Goal: Task Accomplishment & Management: Manage account settings

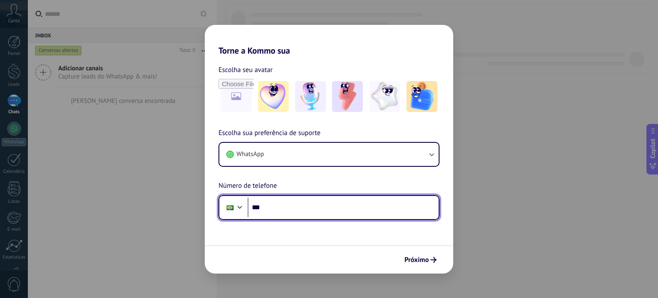
click at [292, 206] on input "***" at bounding box center [343, 208] width 191 height 20
type input "**********"
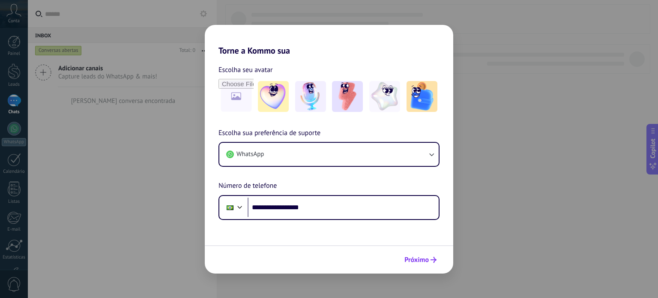
click at [428, 257] on span "Próximo" at bounding box center [416, 260] width 24 height 6
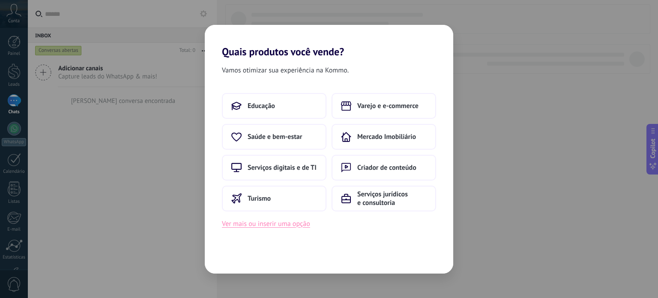
click at [294, 224] on button "Ver mais ou inserir uma opção" at bounding box center [266, 223] width 88 height 11
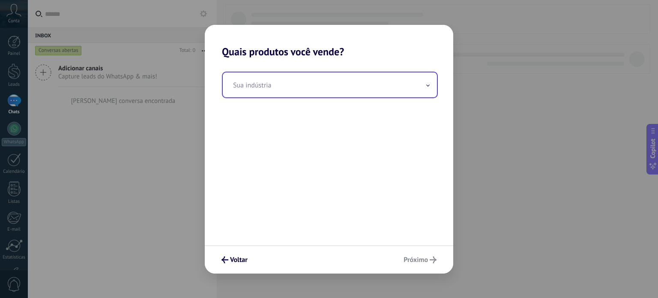
click at [378, 88] on input "text" at bounding box center [330, 84] width 214 height 25
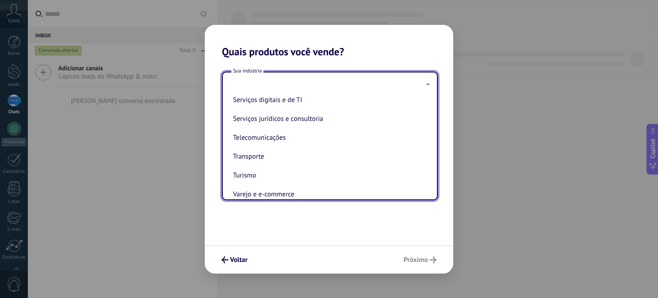
scroll to position [233, 0]
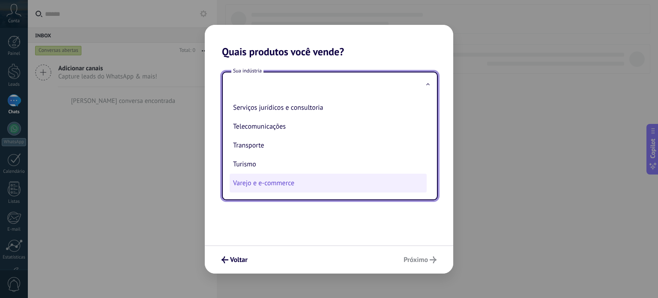
click at [285, 189] on li "Varejo e e-commerce" at bounding box center [328, 183] width 197 height 19
type input "**********"
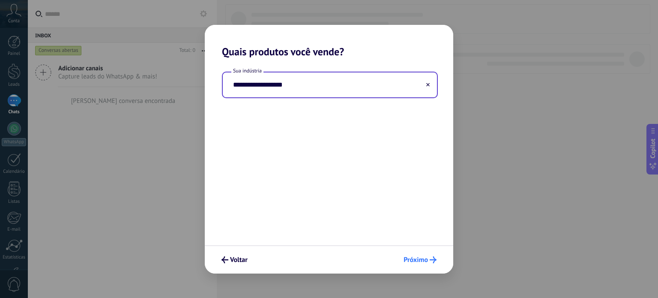
click at [425, 254] on button "Próximo" at bounding box center [420, 259] width 41 height 15
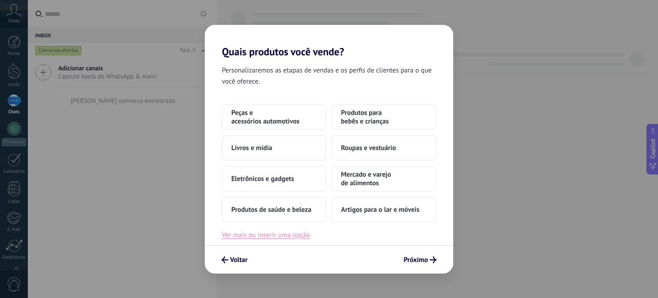
click at [279, 236] on button "Ver mais ou inserir uma opção" at bounding box center [266, 234] width 88 height 11
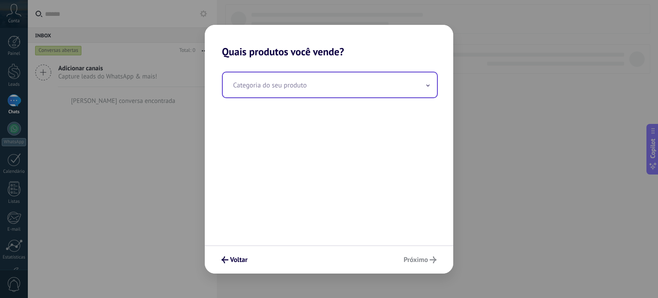
click at [381, 87] on input "text" at bounding box center [330, 84] width 214 height 25
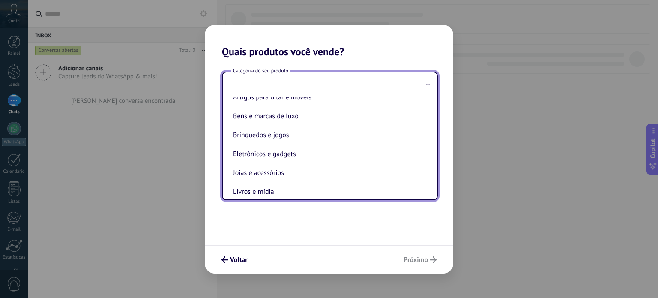
scroll to position [27, 0]
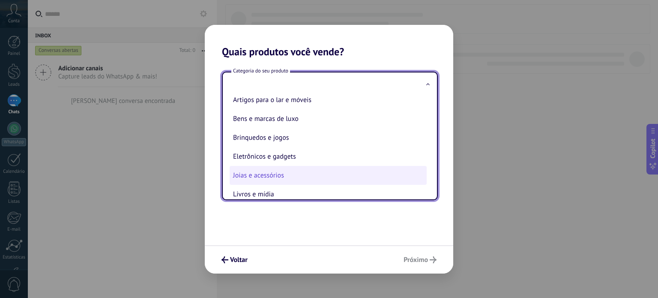
click at [304, 175] on li "Joias e acessórios" at bounding box center [328, 175] width 197 height 19
type input "**********"
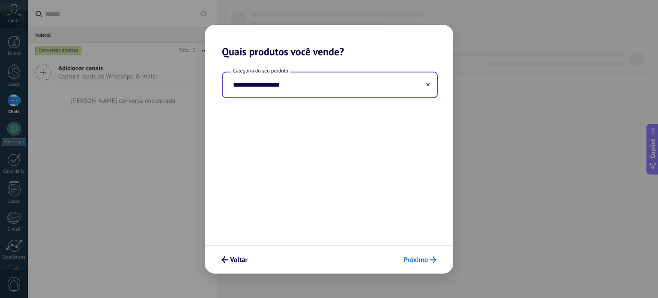
click at [423, 261] on span "Próximo" at bounding box center [416, 260] width 24 height 6
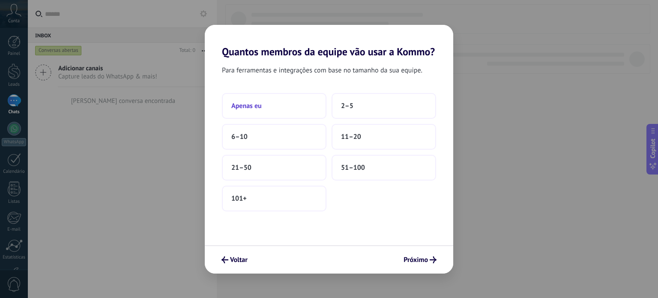
click at [290, 104] on button "Apenas eu" at bounding box center [274, 106] width 105 height 26
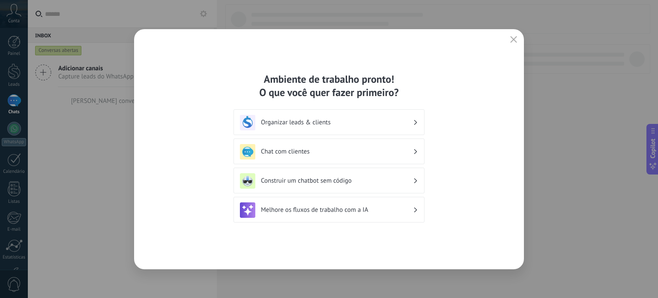
click at [374, 125] on h3 "Organizar leads & clients" at bounding box center [337, 122] width 152 height 8
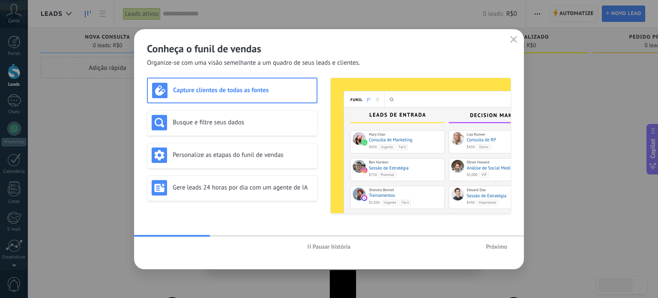
click at [493, 247] on span "Próximo" at bounding box center [496, 246] width 21 height 6
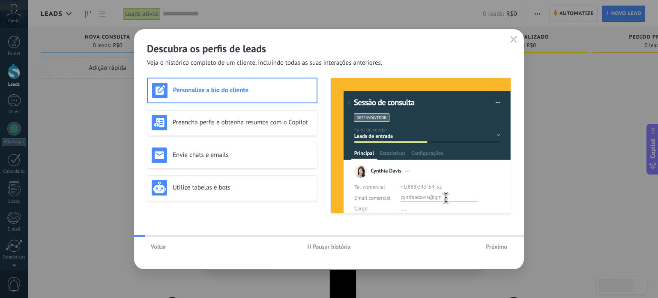
click at [493, 247] on span "Próximo" at bounding box center [496, 246] width 21 height 6
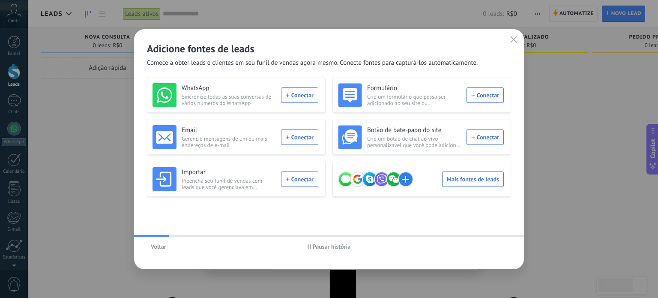
click at [519, 43] on div "Adicione fontes de leads Comece a obter leads e clientes em seu funil de vendas…" at bounding box center [329, 48] width 390 height 38
click at [516, 42] on use "button" at bounding box center [514, 39] width 6 height 6
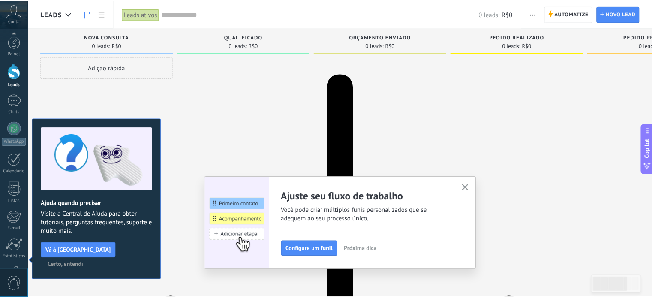
scroll to position [58, 0]
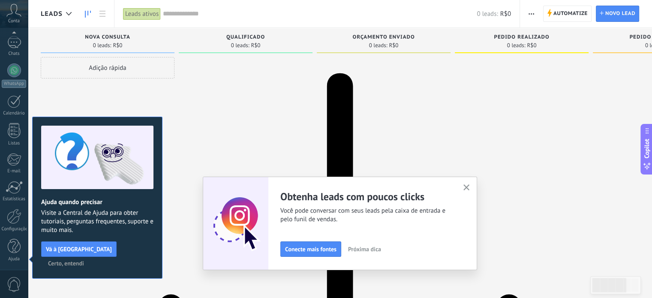
click at [460, 187] on div "Ajuste seu fluxo de trabalho Você pode criar múltiplos funis personalizados que…" at bounding box center [340, 223] width 274 height 93
click at [466, 186] on icon "button" at bounding box center [466, 187] width 6 height 6
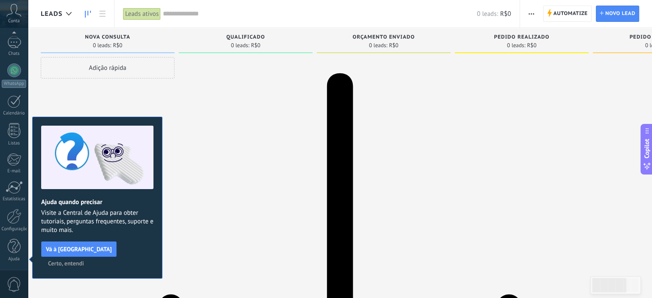
click at [84, 260] on span "Certo, entendi" at bounding box center [66, 263] width 36 height 6
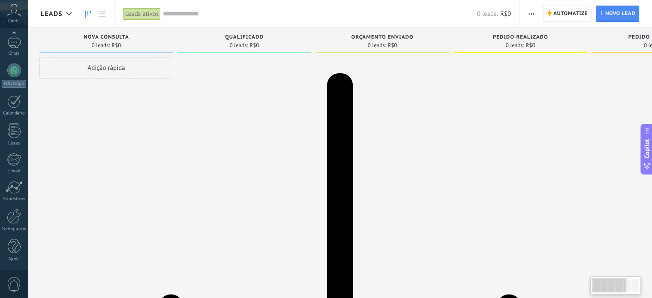
scroll to position [0, 0]
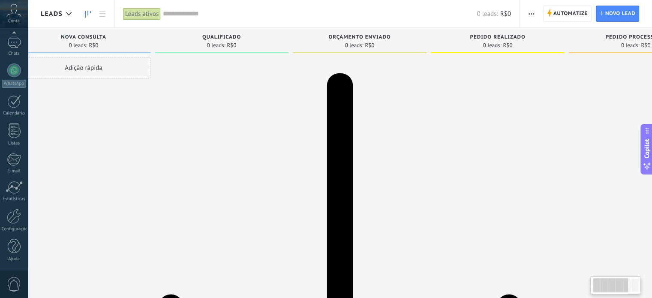
drag, startPoint x: 432, startPoint y: 139, endPoint x: 434, endPoint y: 152, distance: 13.0
click at [434, 152] on div "Etapa de leads de entrada solicitações: 0 0 0 0 0 0 0 0 0 Nova consulta 0 leads…" at bounding box center [435, 135] width 836 height 215
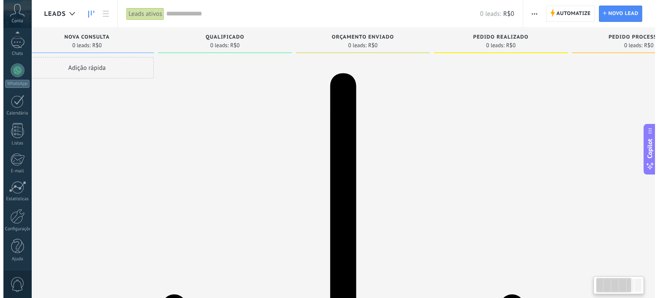
scroll to position [0, 24]
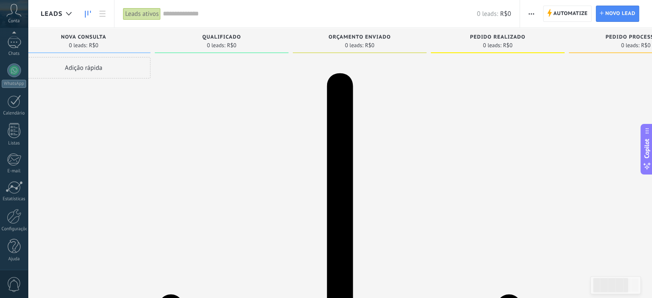
click at [534, 15] on button "button" at bounding box center [531, 14] width 12 height 16
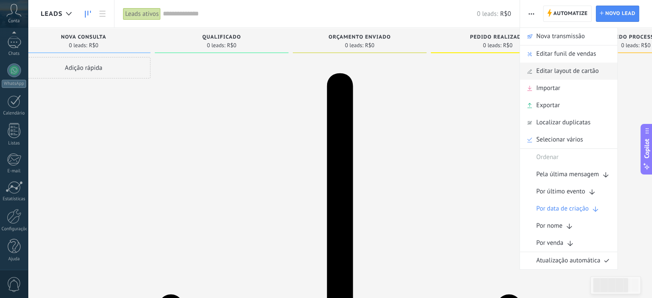
click at [567, 71] on span "Editar layout de cartão" at bounding box center [567, 71] width 63 height 17
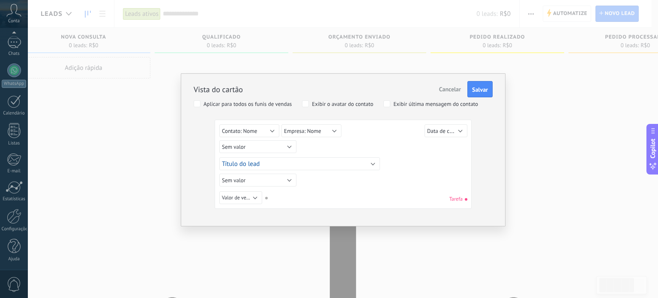
click at [448, 90] on span "Cancelar" at bounding box center [450, 89] width 22 height 8
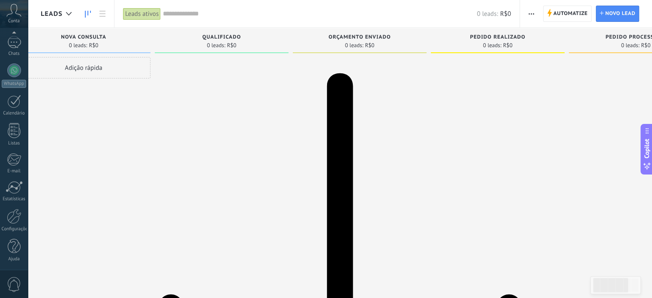
click at [533, 11] on span "button" at bounding box center [531, 14] width 6 height 16
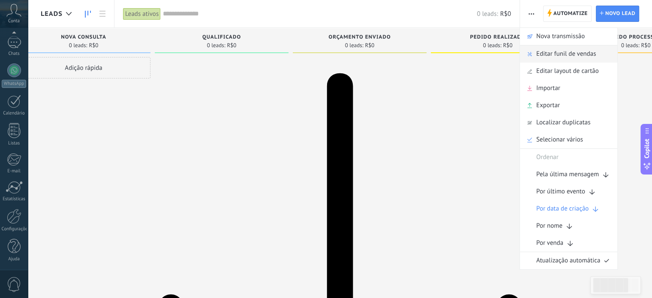
click at [565, 53] on span "Editar funil de vendas" at bounding box center [566, 53] width 60 height 17
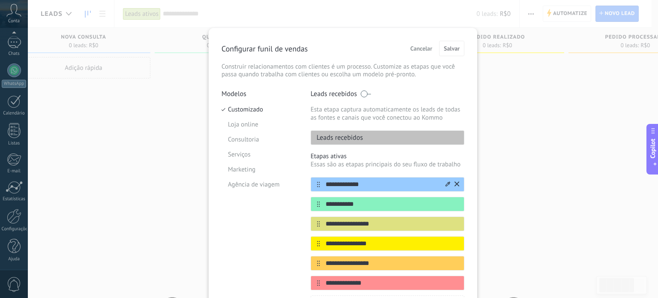
drag, startPoint x: 367, startPoint y: 184, endPoint x: 324, endPoint y: 186, distance: 42.9
click at [324, 186] on input "**********" at bounding box center [382, 184] width 124 height 9
type input "**********"
click at [456, 202] on icon at bounding box center [457, 203] width 5 height 5
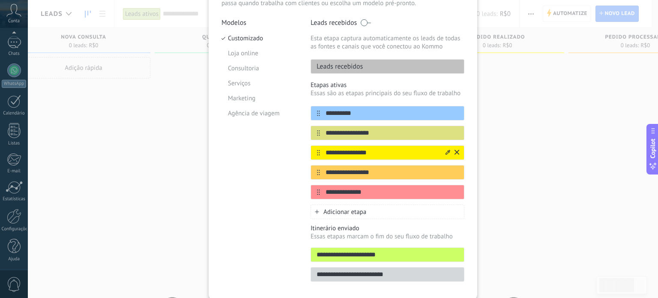
scroll to position [75, 0]
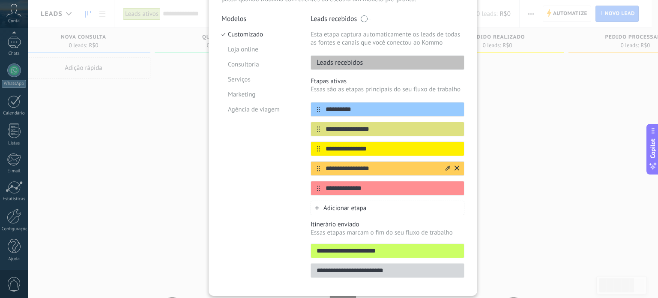
click at [455, 168] on icon at bounding box center [457, 167] width 5 height 5
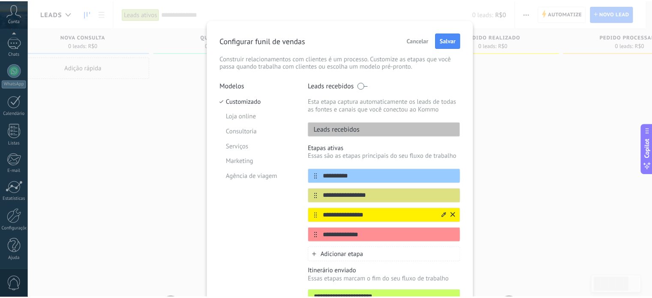
scroll to position [0, 0]
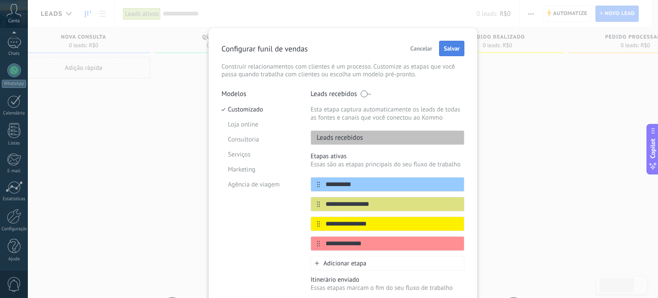
click at [446, 51] on span "Salvar" at bounding box center [452, 48] width 16 height 6
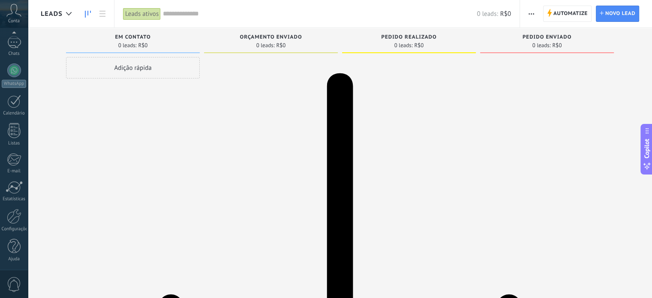
click at [6, 20] on div "Conta" at bounding box center [14, 14] width 28 height 28
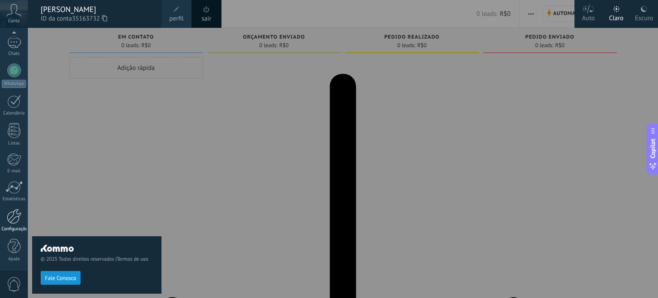
click at [15, 221] on div at bounding box center [14, 216] width 15 height 15
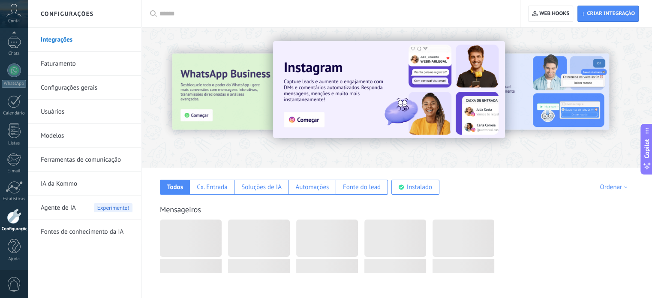
click at [89, 85] on link "Configurações gerais" at bounding box center [87, 88] width 92 height 24
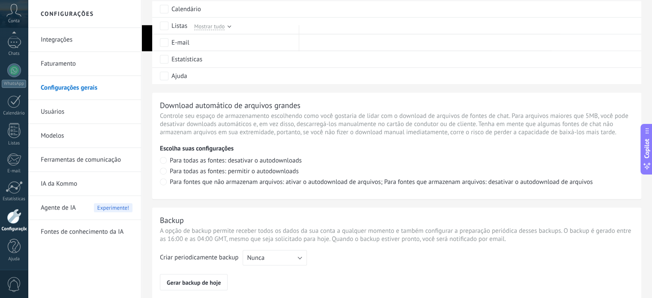
scroll to position [639, 0]
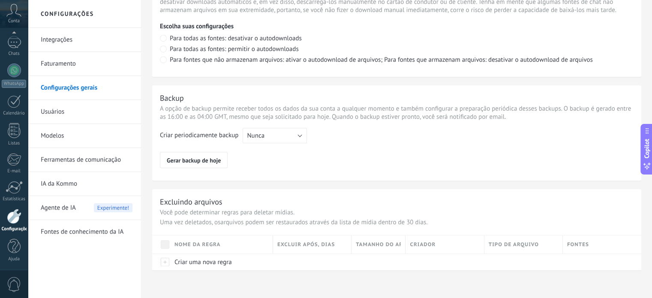
click at [79, 111] on link "Usuários" at bounding box center [87, 112] width 92 height 24
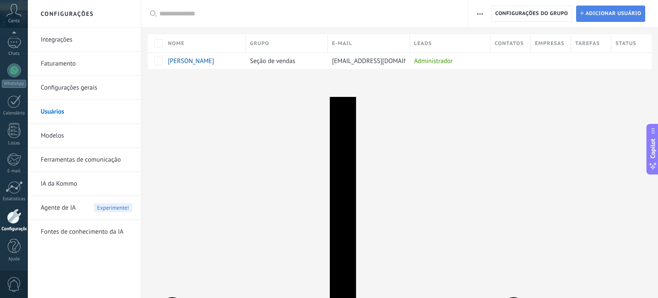
click at [607, 18] on span "Adicionar usuário" at bounding box center [614, 13] width 56 height 15
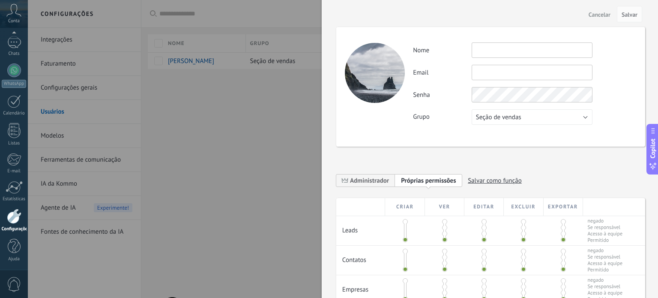
click at [511, 56] on input "text" at bounding box center [532, 49] width 121 height 15
type input "******"
click at [490, 69] on input "text" at bounding box center [532, 72] width 121 height 15
type input "**********"
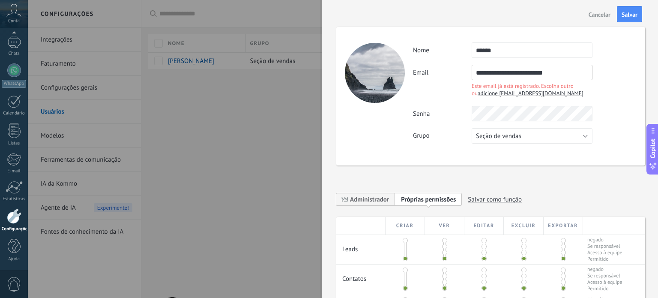
click at [560, 94] on span "adicione [EMAIL_ADDRESS][DOMAIN_NAME]" at bounding box center [531, 93] width 106 height 7
type input "**********"
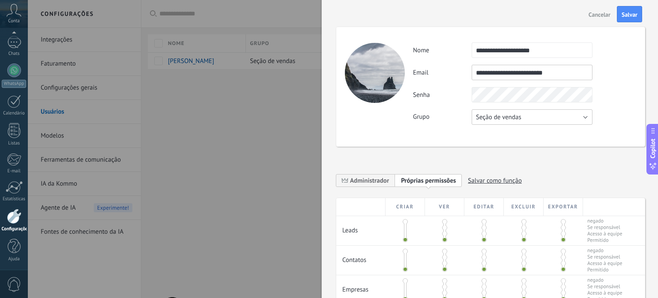
click at [541, 116] on button "Seção de vendas" at bounding box center [532, 116] width 121 height 15
click at [541, 116] on span "Seção de vendas" at bounding box center [528, 117] width 123 height 8
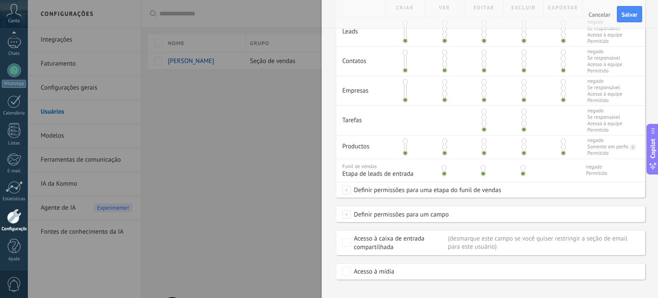
scroll to position [211, 0]
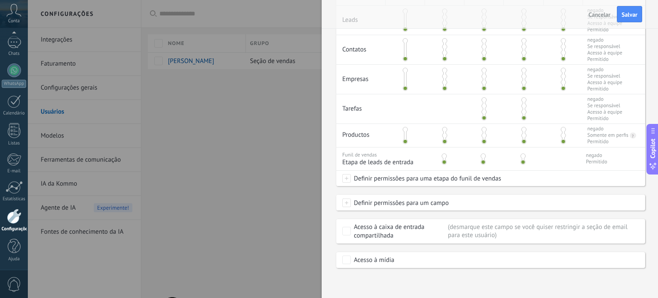
click at [600, 12] on span "Cancelar" at bounding box center [600, 15] width 22 height 6
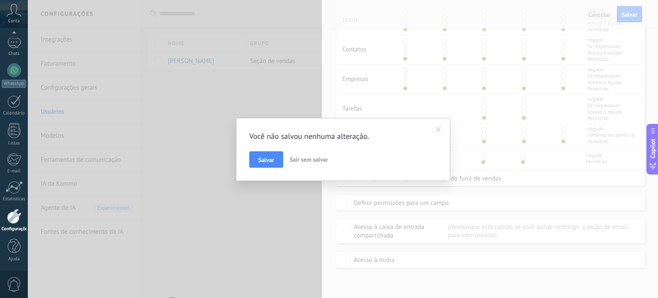
click at [299, 159] on span "Sair sem salvar" at bounding box center [309, 160] width 39 height 8
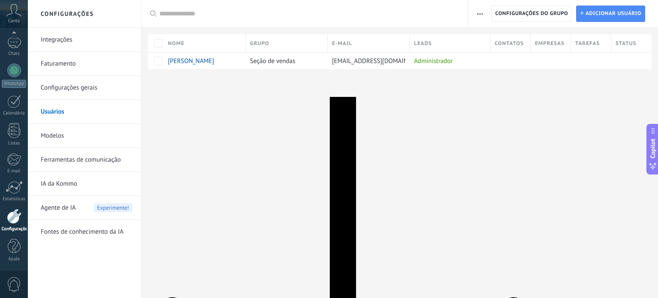
click at [482, 84] on div at bounding box center [399, 83] width 517 height 28
